Goal: Task Accomplishment & Management: Manage account settings

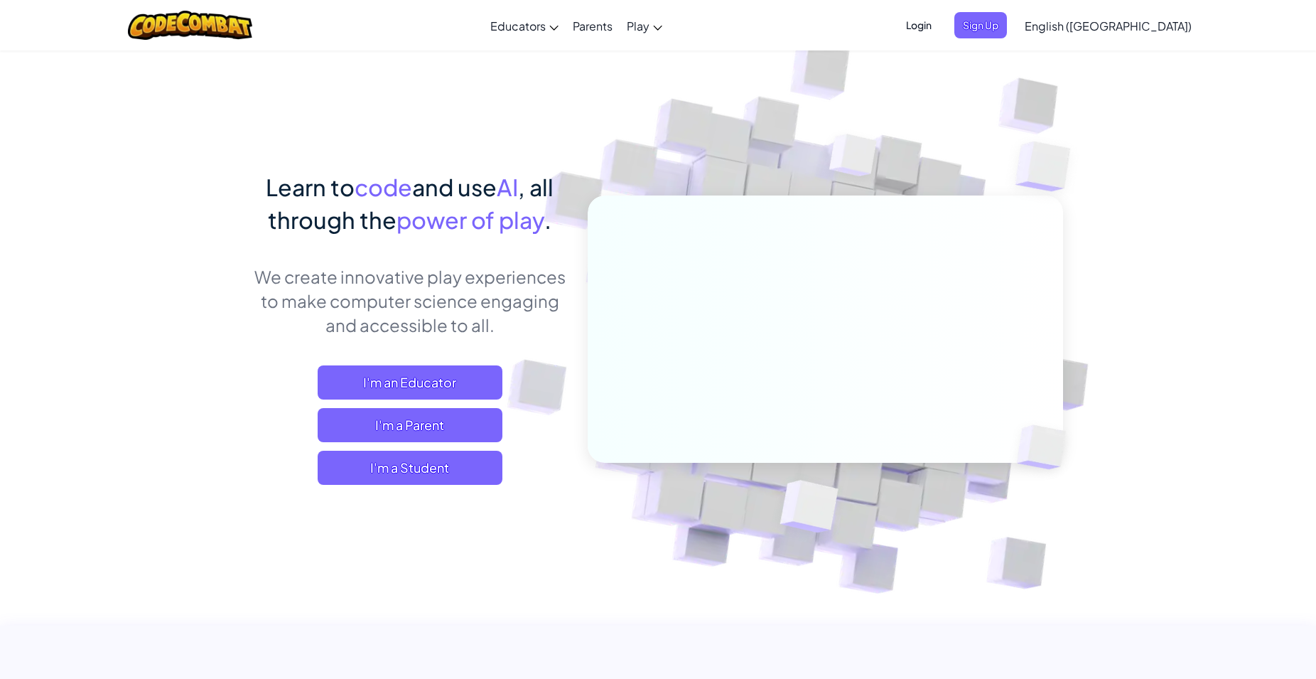
click at [940, 35] on span "Login" at bounding box center [919, 25] width 43 height 26
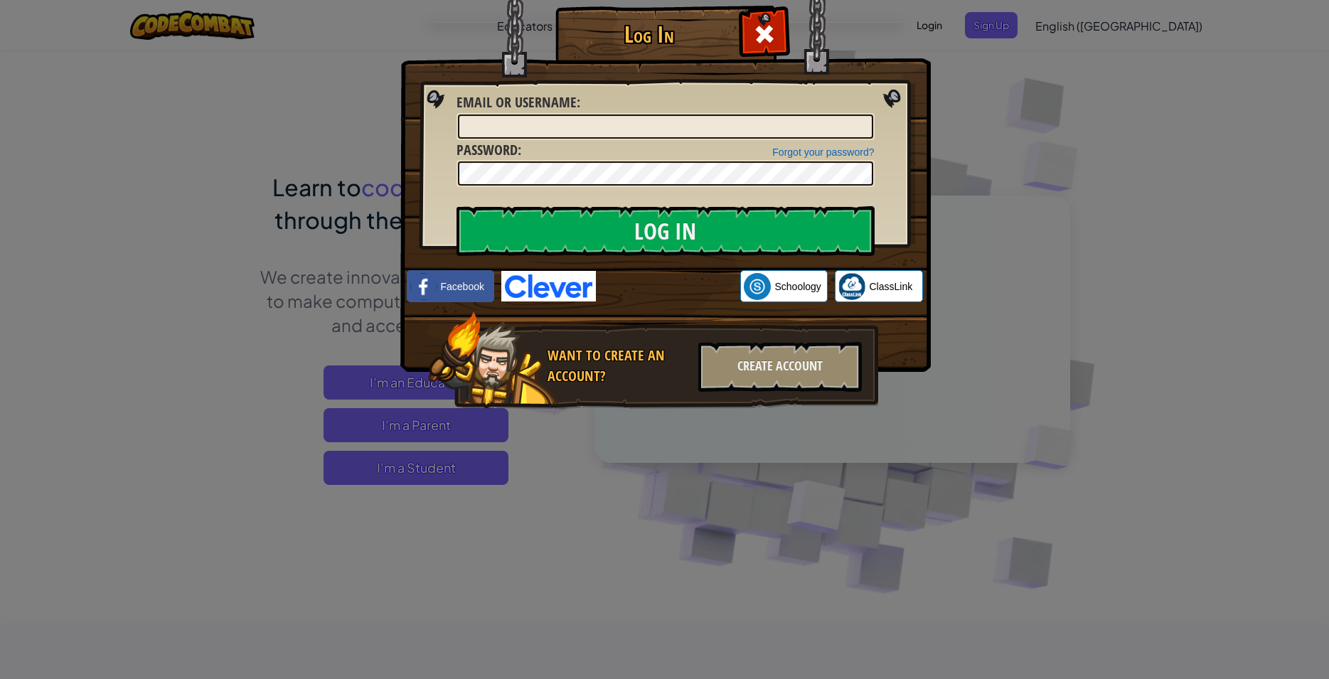
click at [818, 144] on div "Forgot your password? Password :" at bounding box center [665, 164] width 418 height 48
click at [813, 139] on div at bounding box center [665, 126] width 418 height 27
click at [817, 129] on input "Email or Username :" at bounding box center [665, 126] width 415 height 24
type input "EesaO"
click at [766, 222] on input "Log In" at bounding box center [665, 231] width 418 height 50
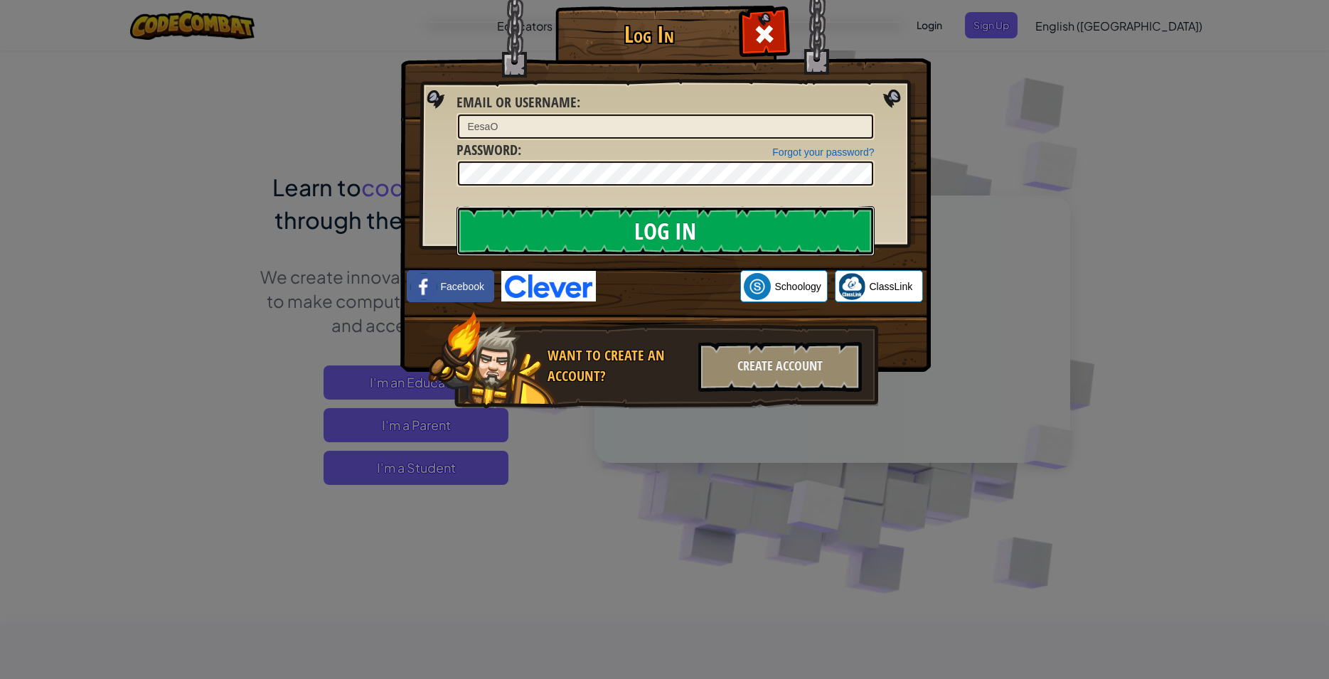
drag, startPoint x: 766, startPoint y: 222, endPoint x: 750, endPoint y: 208, distance: 21.1
click at [762, 222] on input "Log In" at bounding box center [665, 231] width 418 height 50
click at [750, 209] on input "Log In" at bounding box center [665, 231] width 418 height 50
click at [753, 232] on input "Log In" at bounding box center [665, 231] width 418 height 50
click at [745, 230] on input "Log In" at bounding box center [665, 231] width 418 height 50
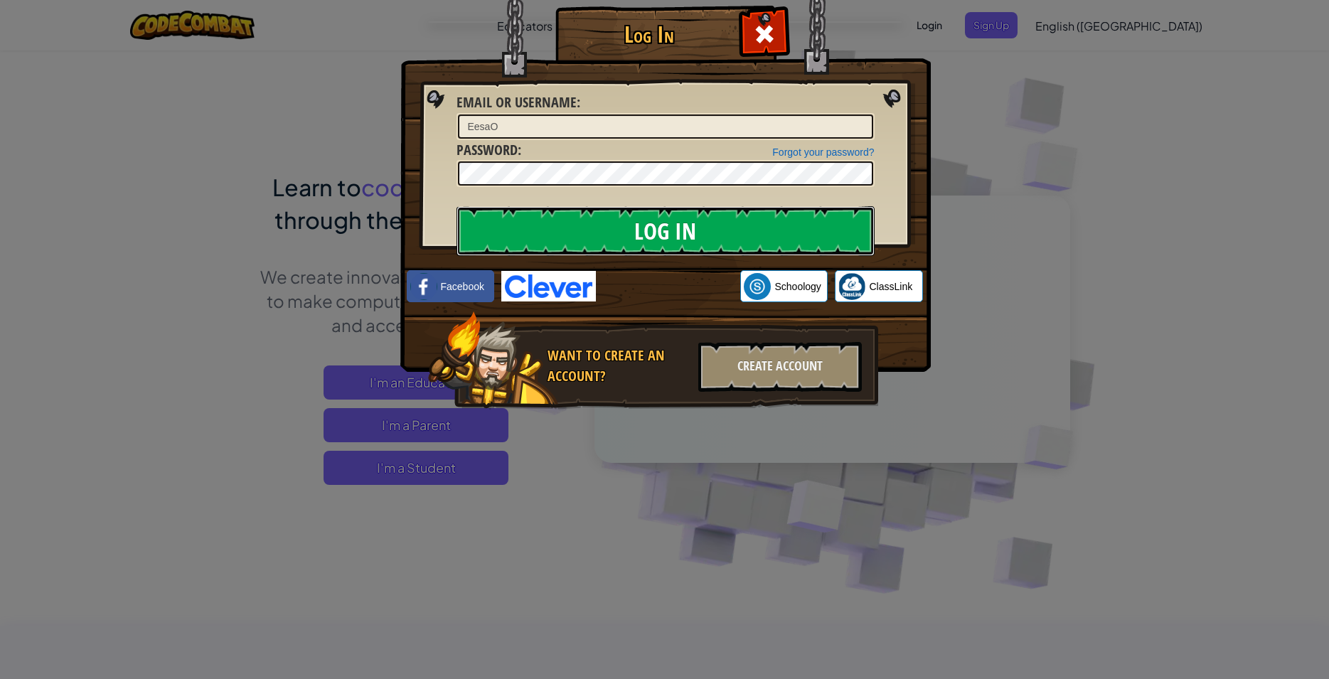
click at [745, 230] on input "Log In" at bounding box center [665, 231] width 418 height 50
drag, startPoint x: 745, startPoint y: 230, endPoint x: 1156, endPoint y: 441, distance: 461.9
click at [1156, 441] on div "Log In Email or Username : EesaO Forgot your password? Password : Log In Loggin…" at bounding box center [664, 339] width 1329 height 679
